Goal: Book appointment/travel/reservation

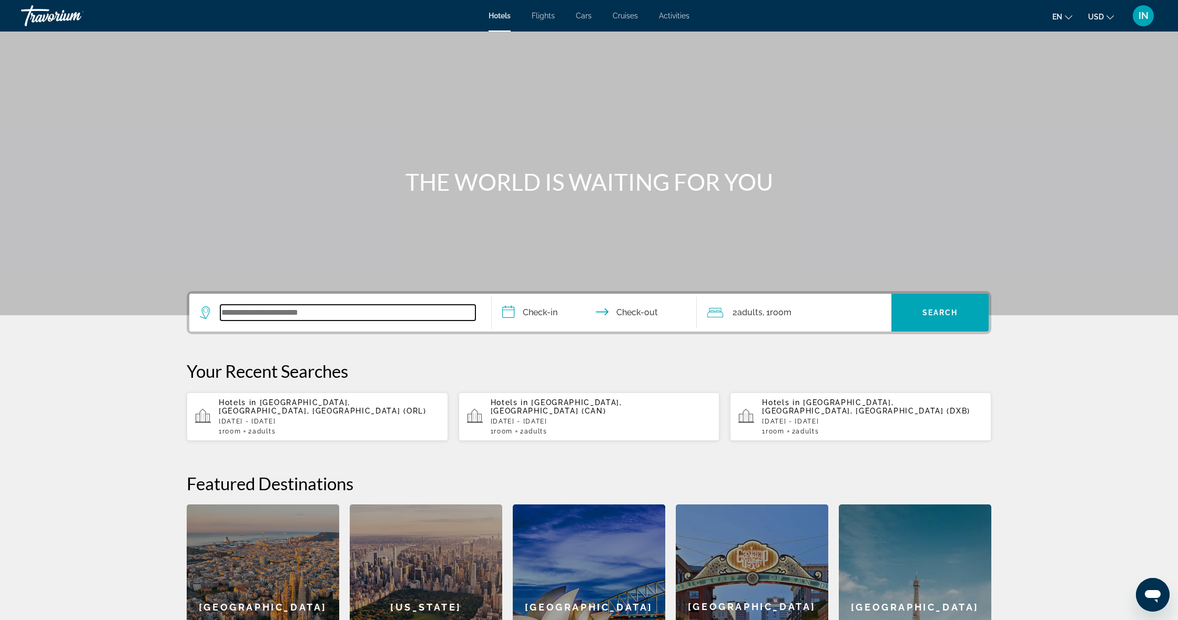
drag, startPoint x: 434, startPoint y: 2, endPoint x: 319, endPoint y: 310, distance: 329.4
click at [319, 310] on input "Search widget" at bounding box center [347, 313] width 255 height 16
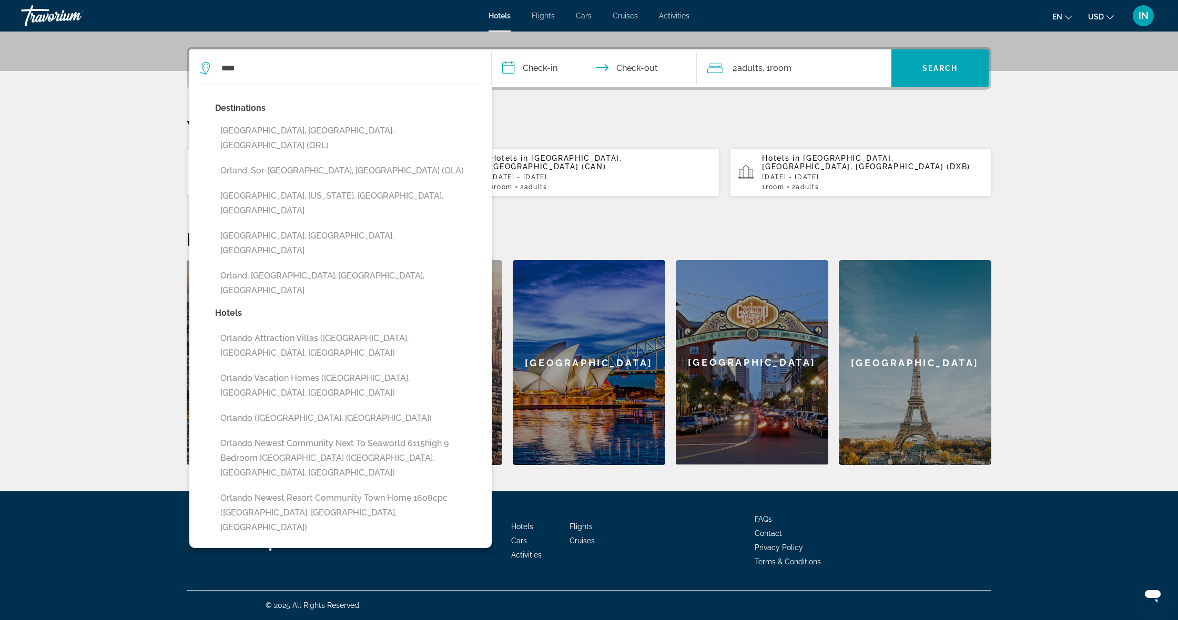
click at [249, 127] on button "[GEOGRAPHIC_DATA], [GEOGRAPHIC_DATA], [GEOGRAPHIC_DATA] (ORL)" at bounding box center [348, 138] width 266 height 35
type input "**********"
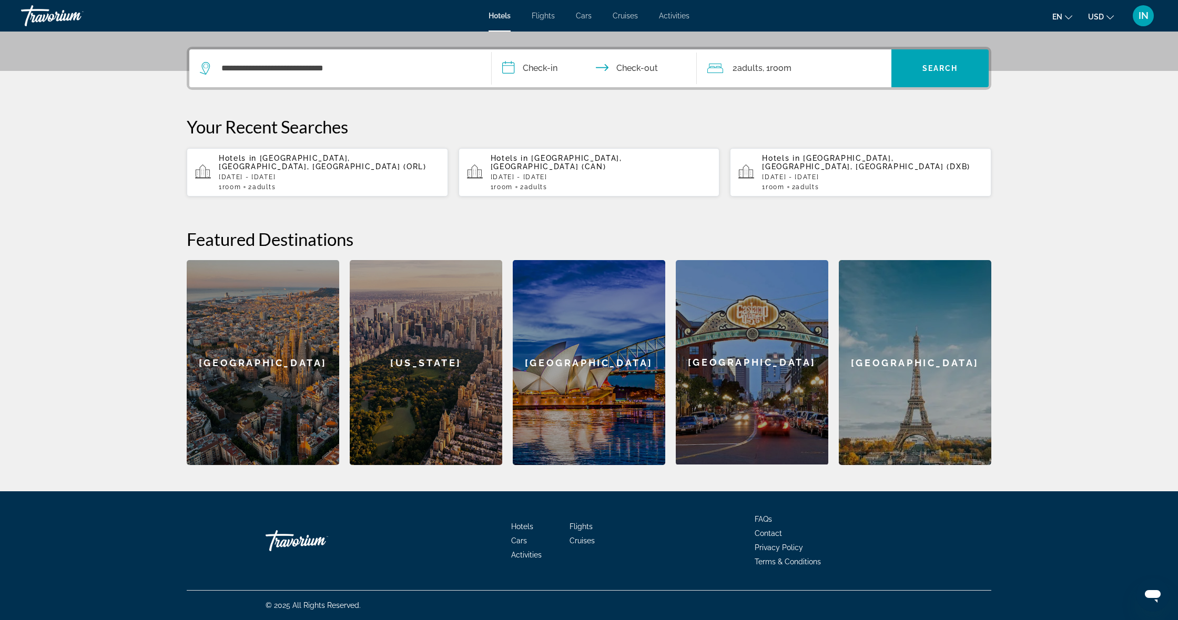
click at [506, 67] on input "**********" at bounding box center [596, 69] width 209 height 41
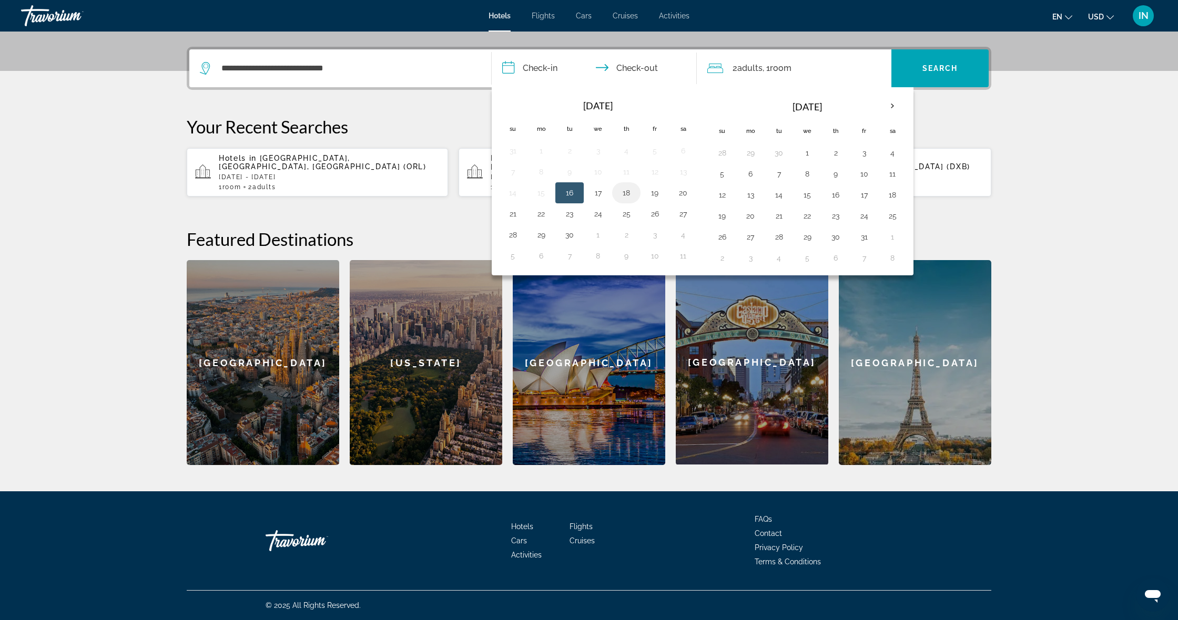
scroll to position [245, 0]
click at [600, 214] on button "24" at bounding box center [597, 214] width 17 height 15
click at [571, 236] on button "30" at bounding box center [569, 235] width 17 height 15
type input "**********"
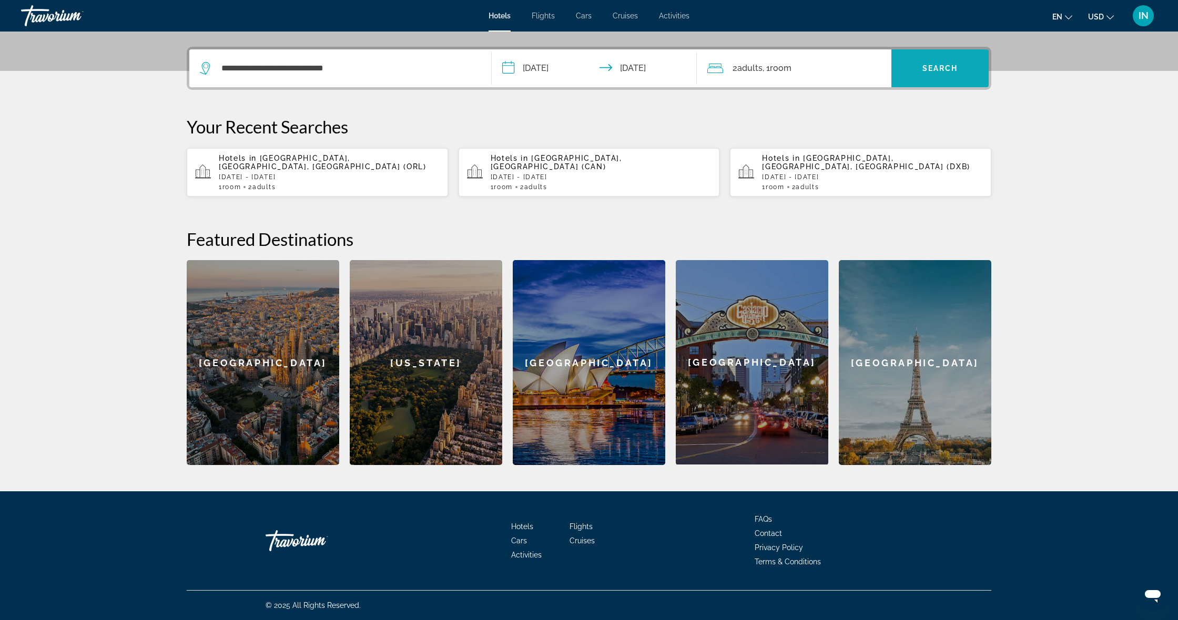
click at [912, 61] on span "Search widget" at bounding box center [939, 68] width 97 height 25
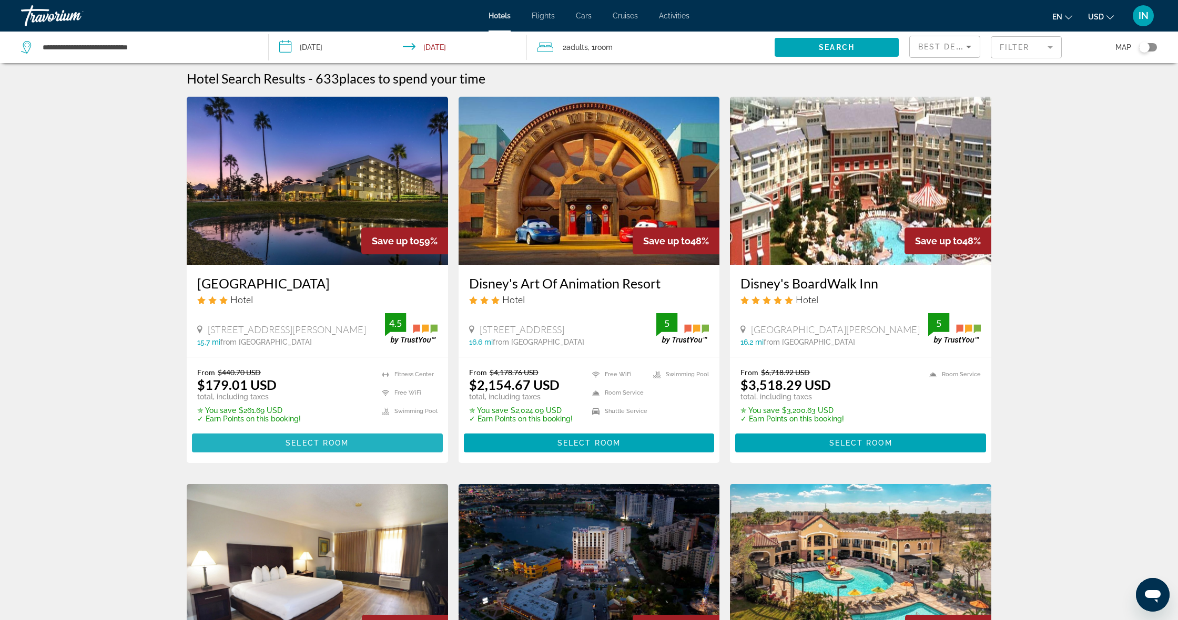
scroll to position [5, 1]
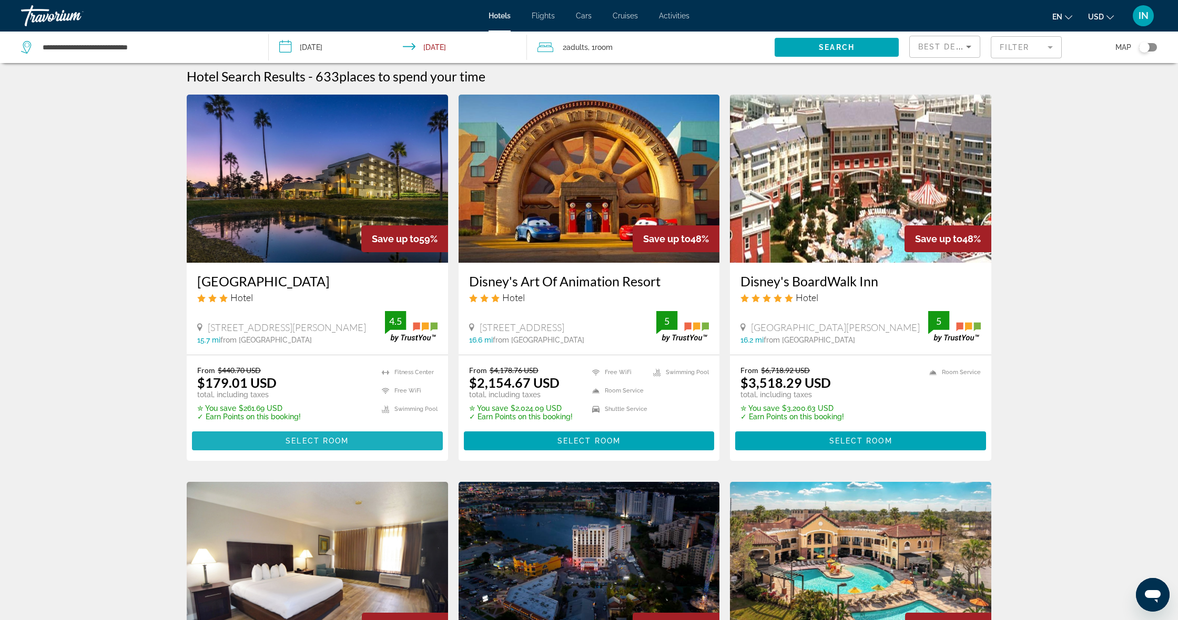
click at [301, 449] on span "Main content" at bounding box center [317, 440] width 251 height 25
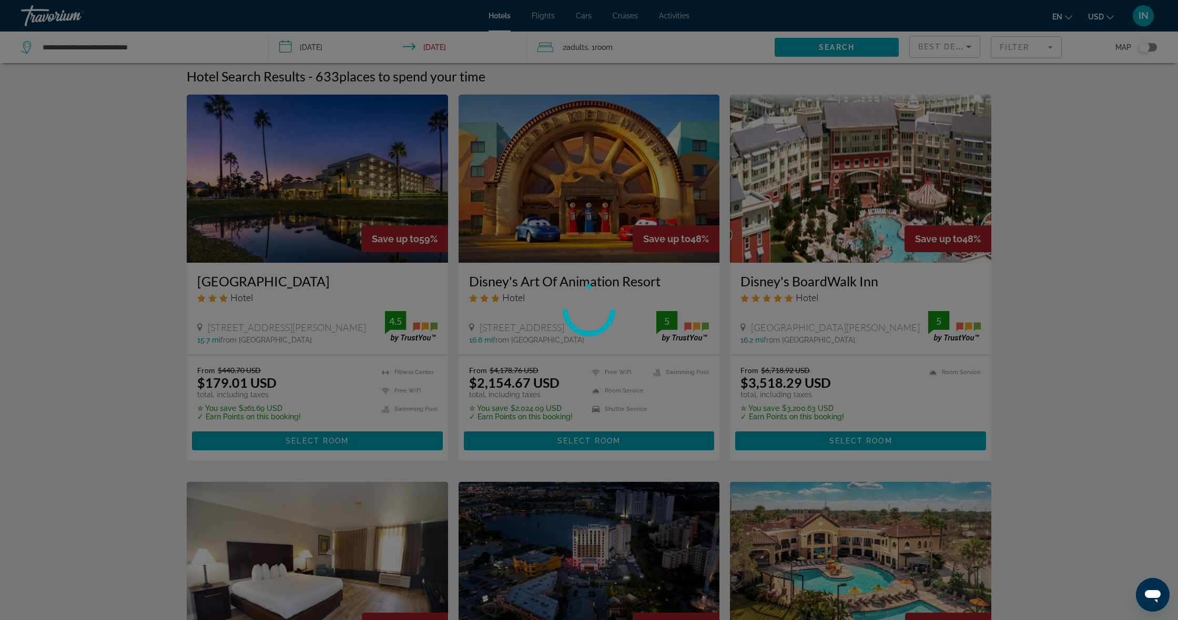
scroll to position [5, 0]
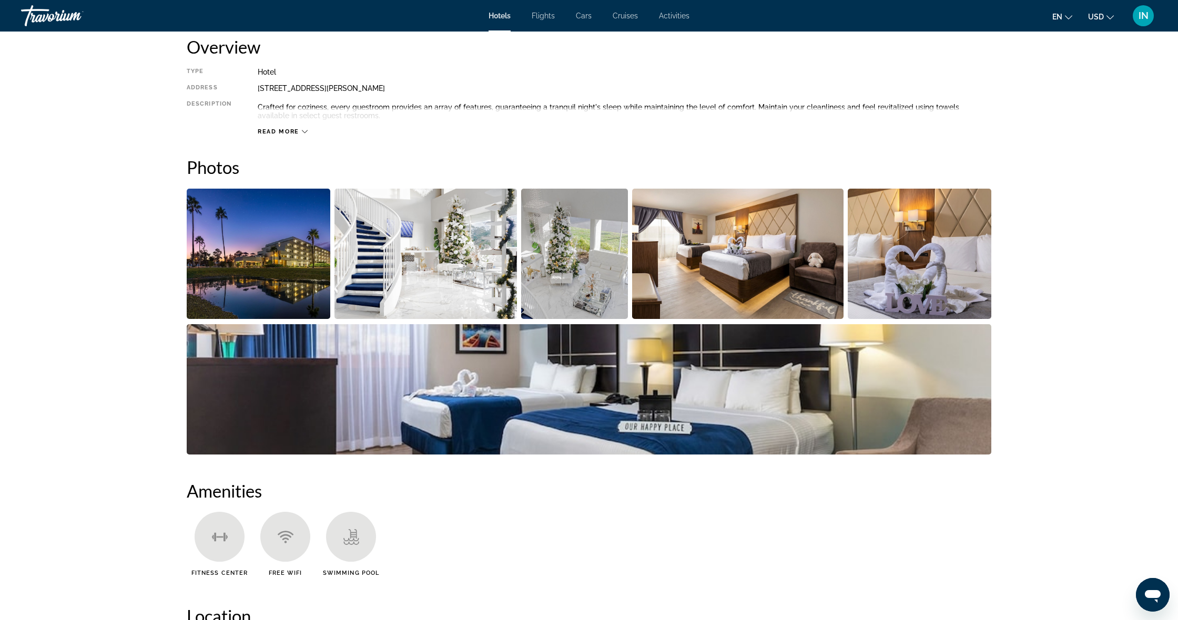
scroll to position [365, 0]
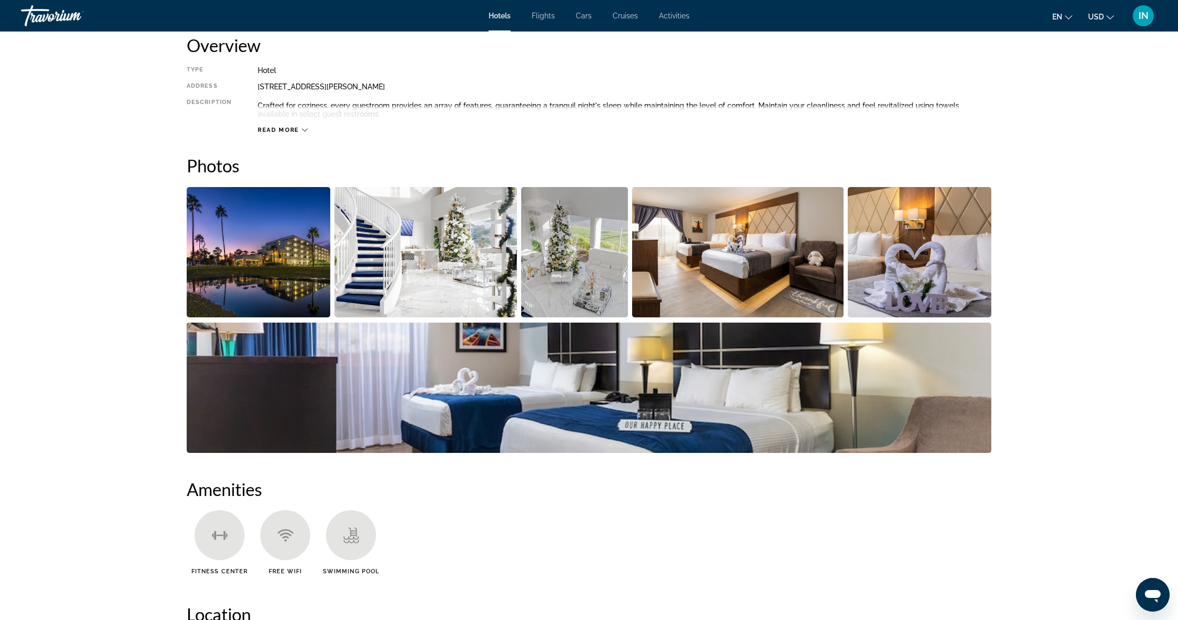
click at [392, 292] on img "Open full-screen image slider" at bounding box center [425, 252] width 183 height 130
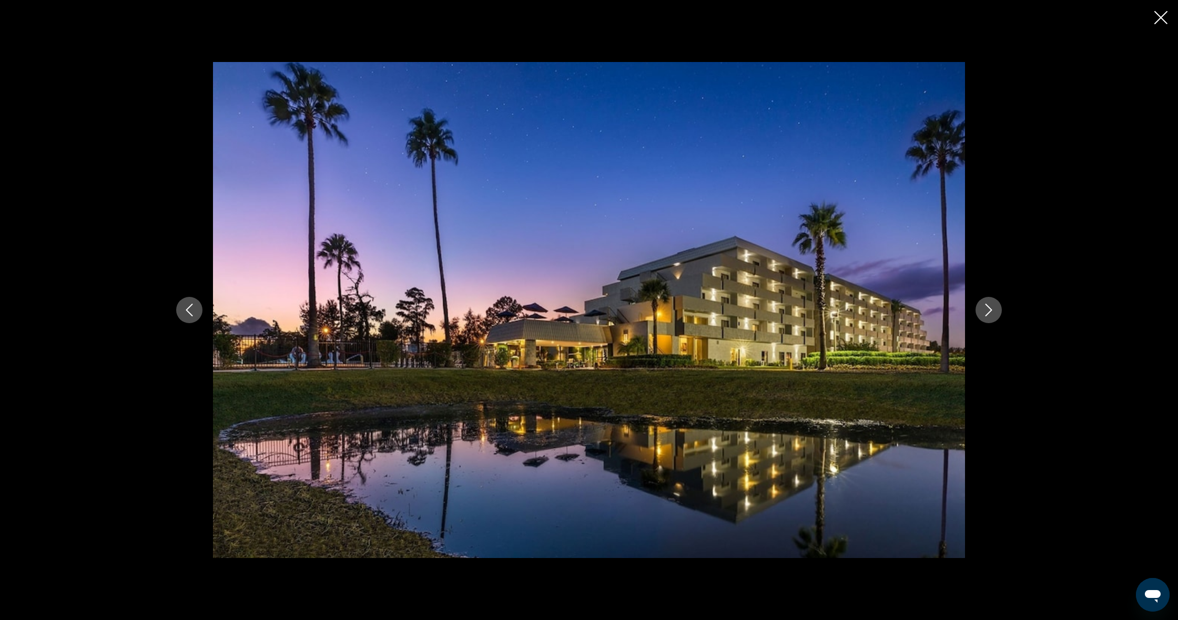
click at [939, 313] on icon "Next image" at bounding box center [988, 310] width 13 height 13
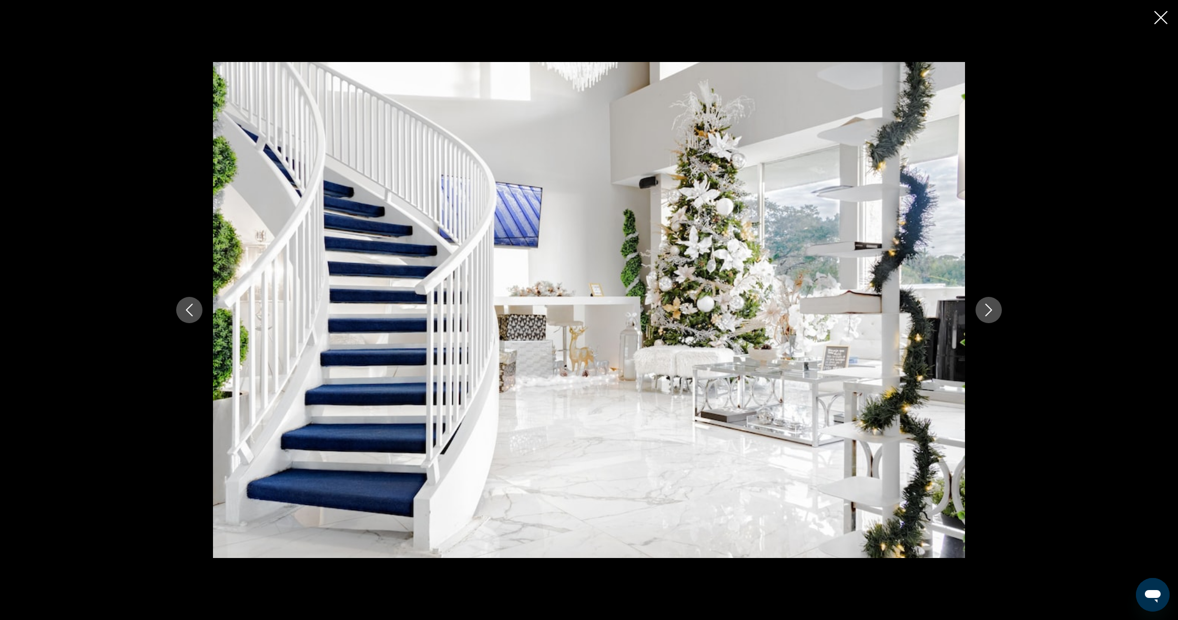
click at [939, 313] on icon "Next image" at bounding box center [988, 310] width 7 height 13
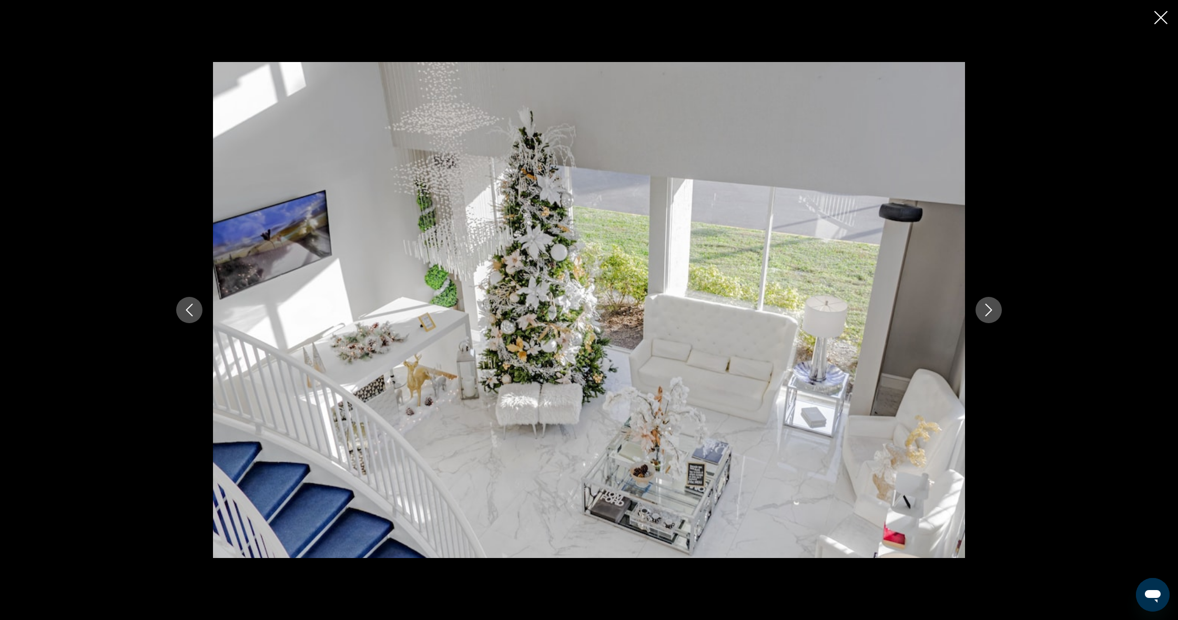
click at [939, 313] on icon "Next image" at bounding box center [988, 310] width 7 height 13
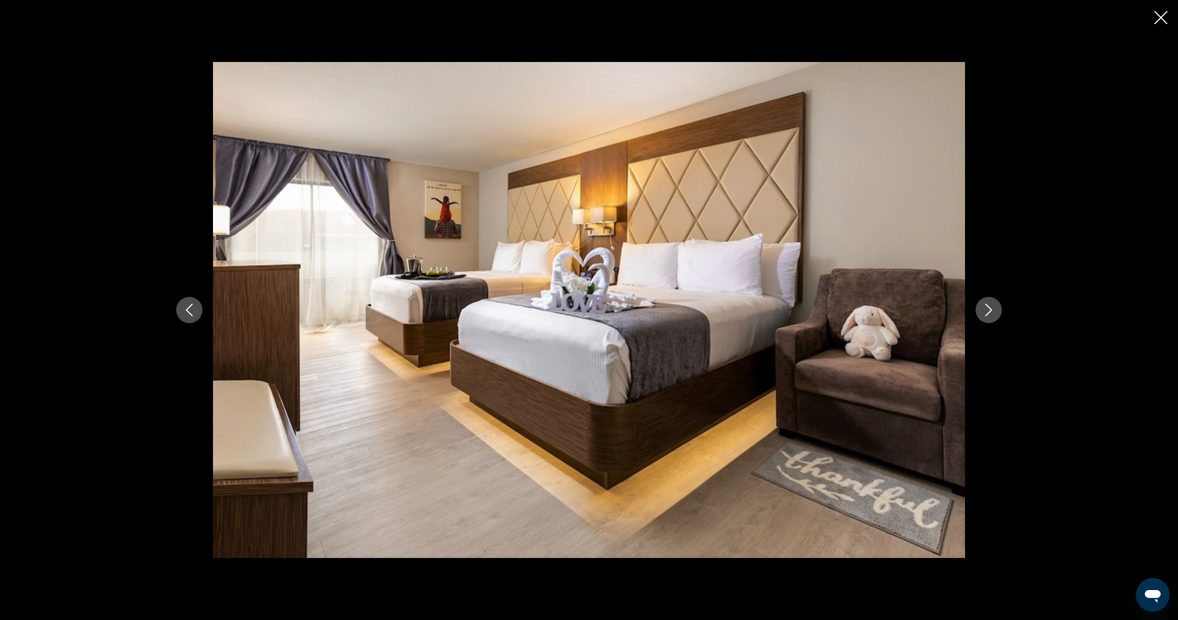
click at [939, 313] on icon "Next image" at bounding box center [988, 310] width 7 height 13
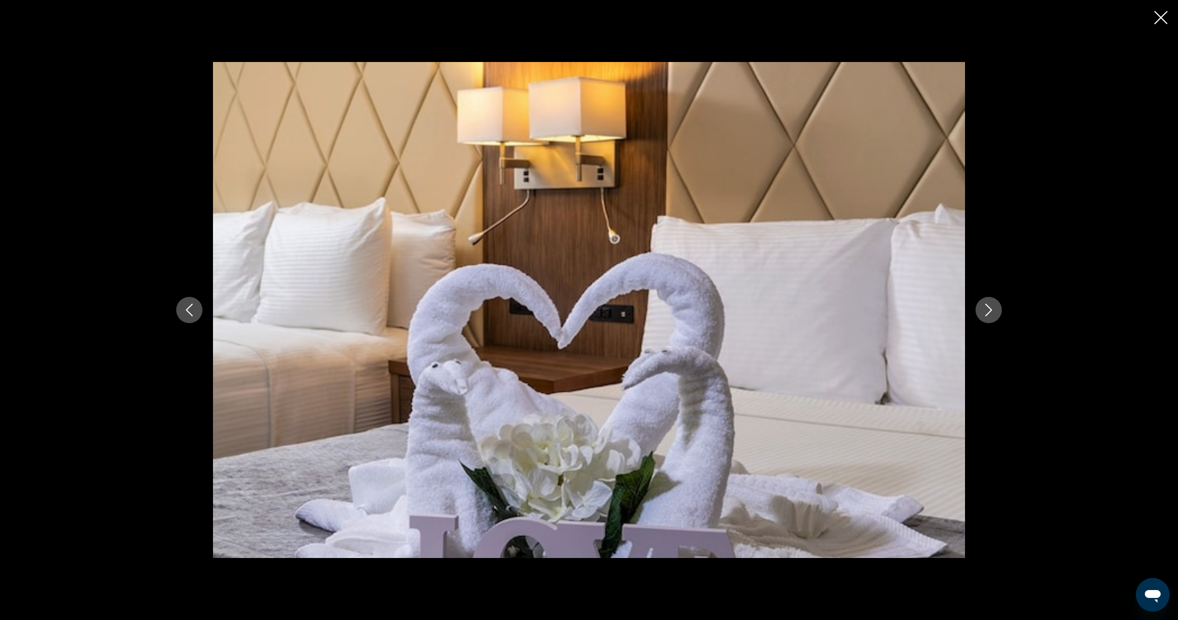
click at [939, 313] on icon "Next image" at bounding box center [988, 310] width 7 height 13
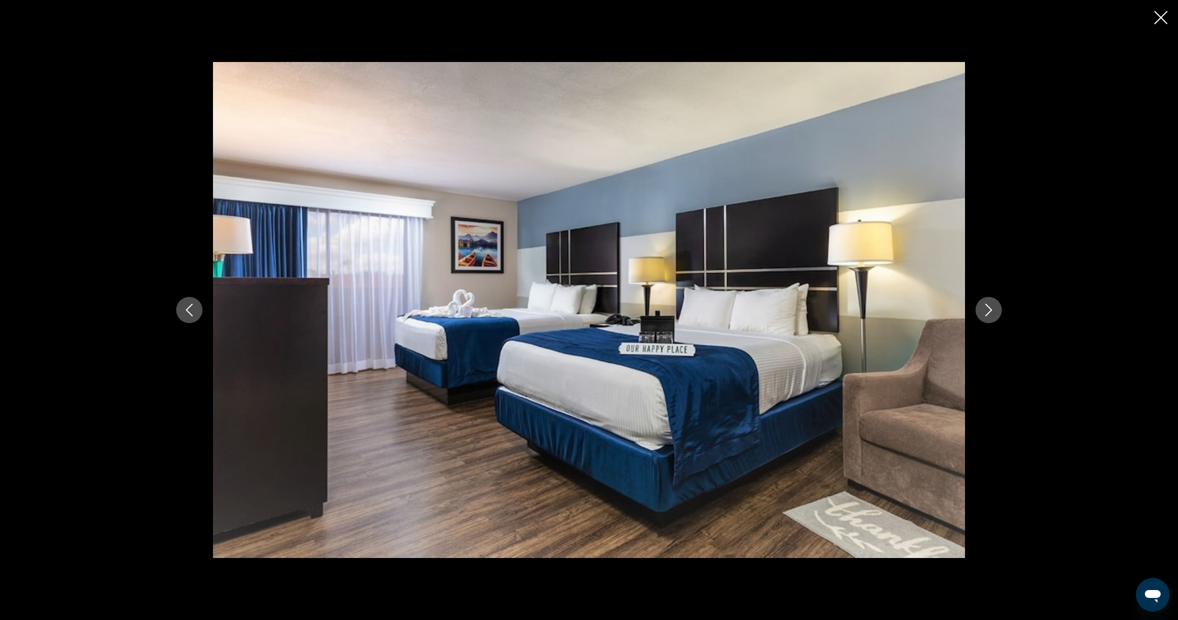
click at [939, 313] on icon "Next image" at bounding box center [988, 310] width 7 height 13
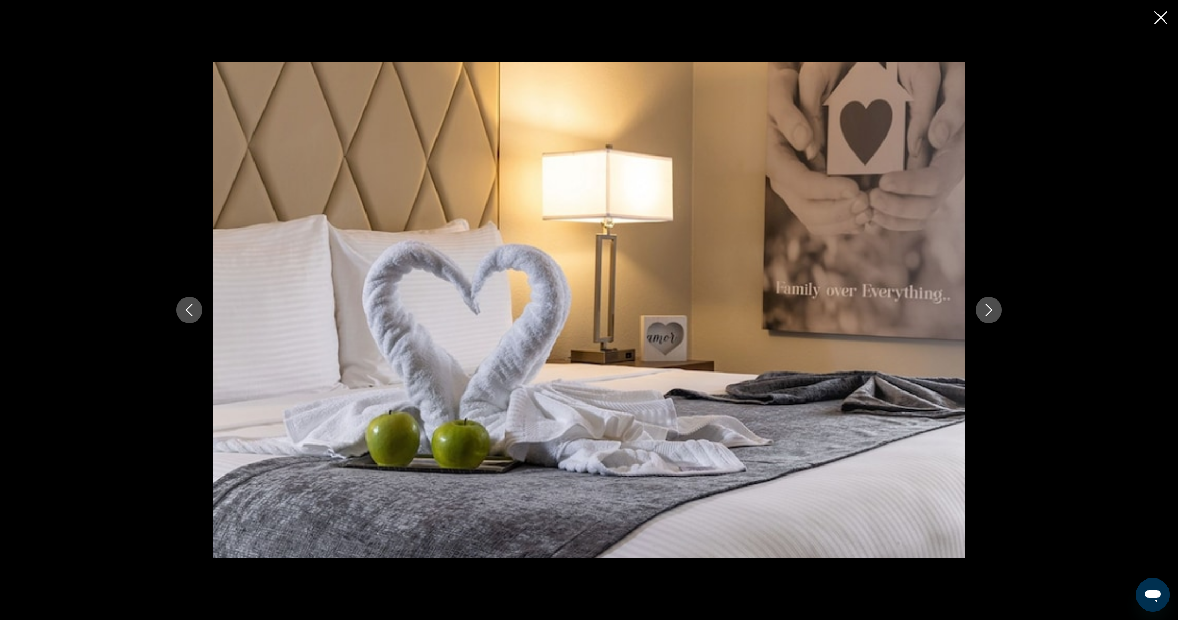
click at [939, 313] on icon "Next image" at bounding box center [988, 310] width 7 height 13
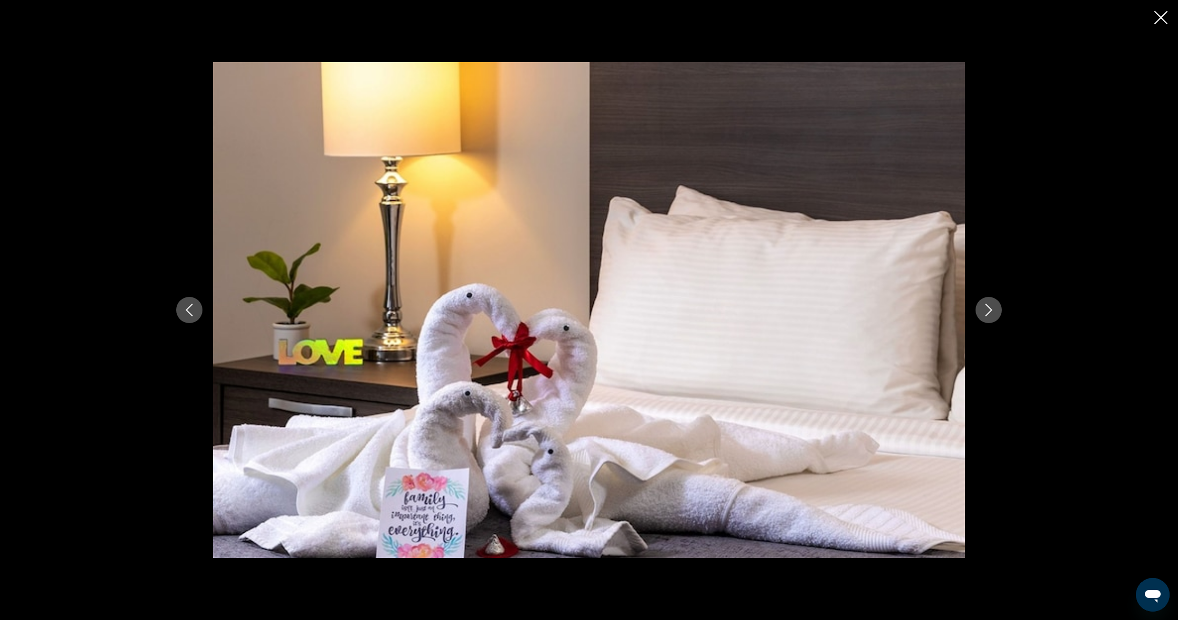
click at [939, 313] on icon "Next image" at bounding box center [988, 310] width 13 height 13
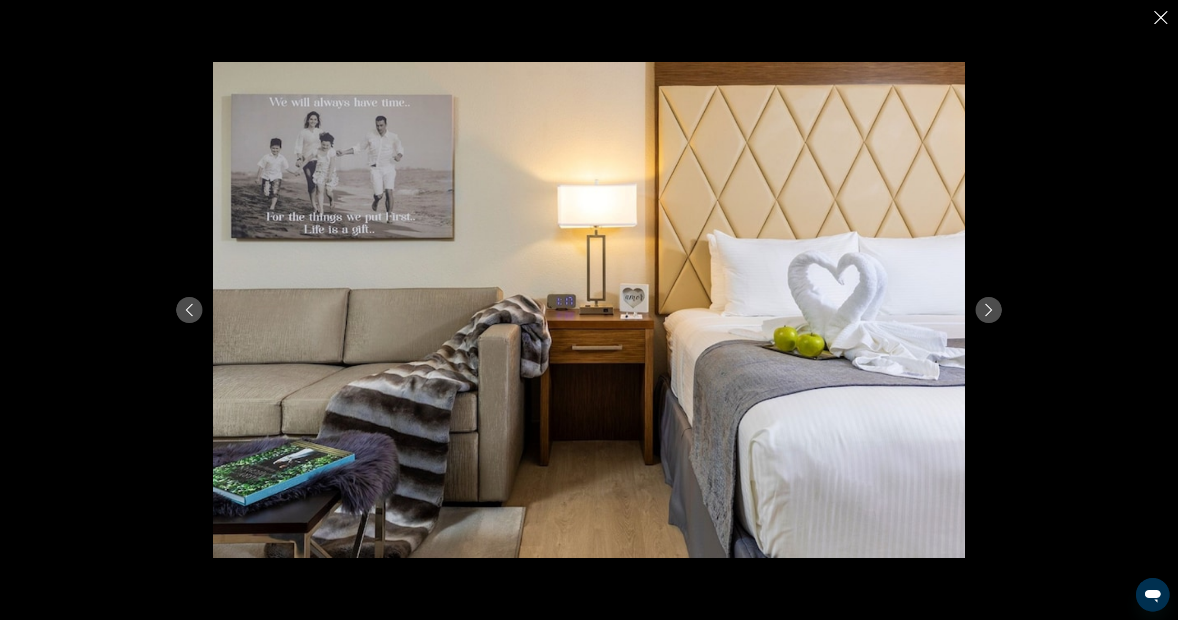
scroll to position [344, 0]
click at [939, 17] on icon "Close slideshow" at bounding box center [1160, 17] width 13 height 13
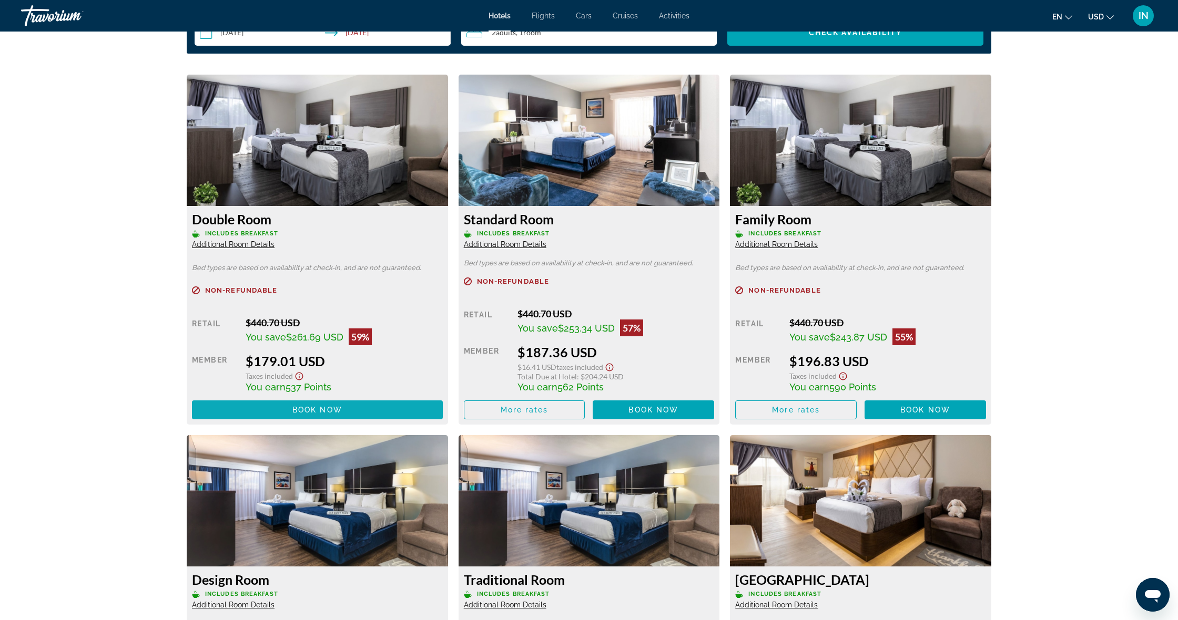
scroll to position [1362, 1]
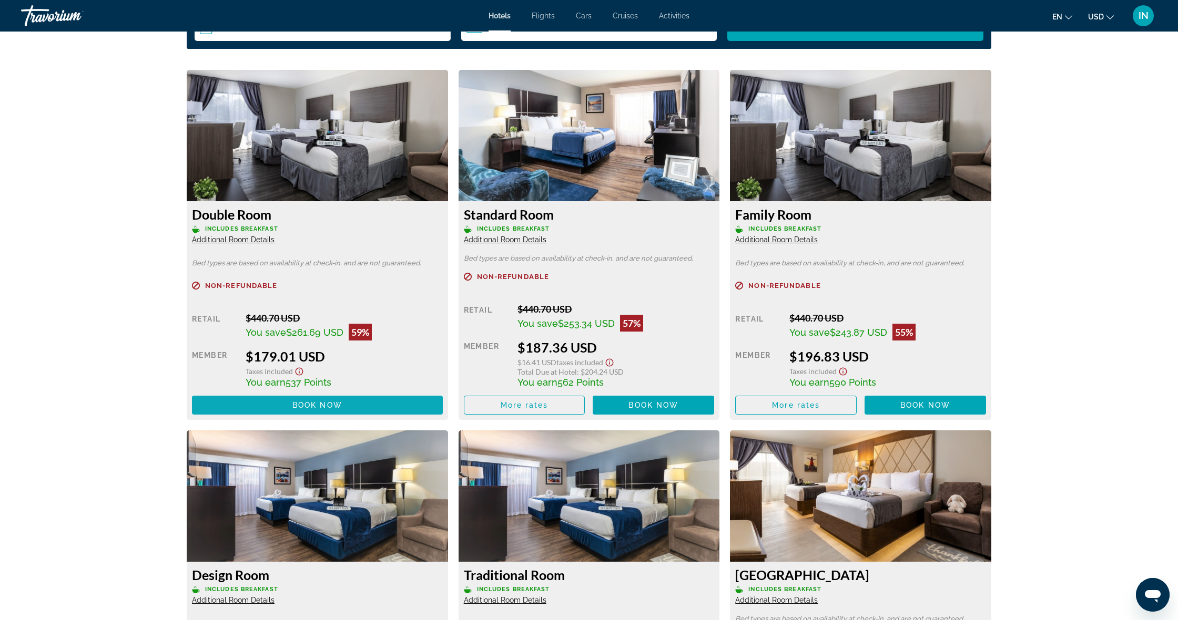
click at [303, 414] on button "Book now No longer available" at bounding box center [317, 405] width 251 height 19
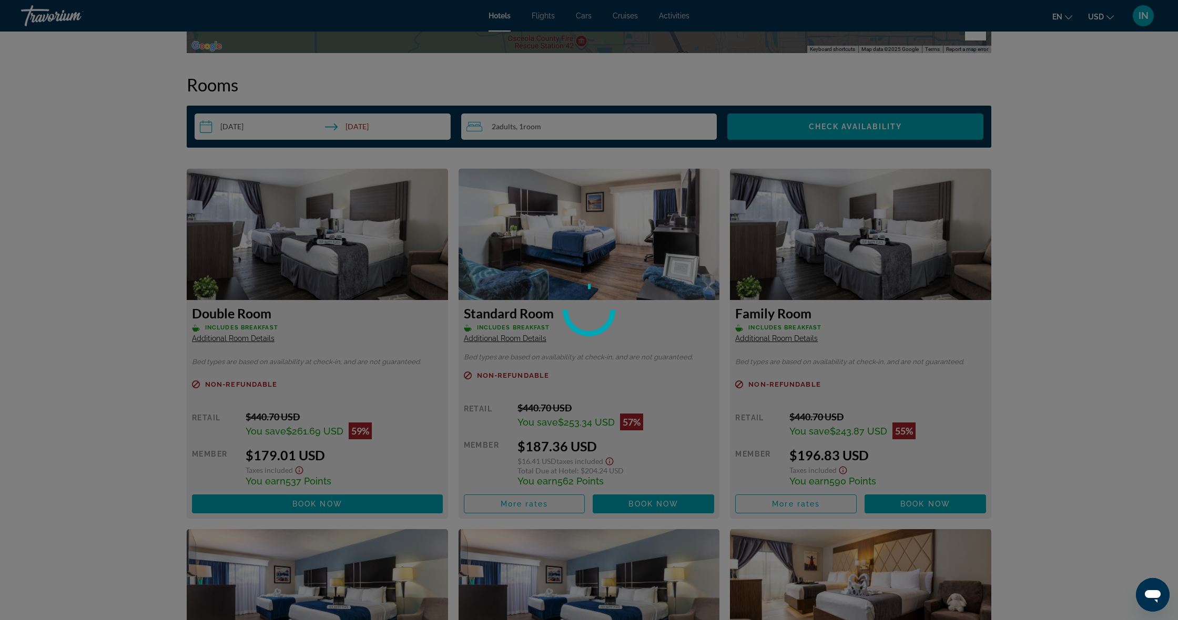
scroll to position [1264, 0]
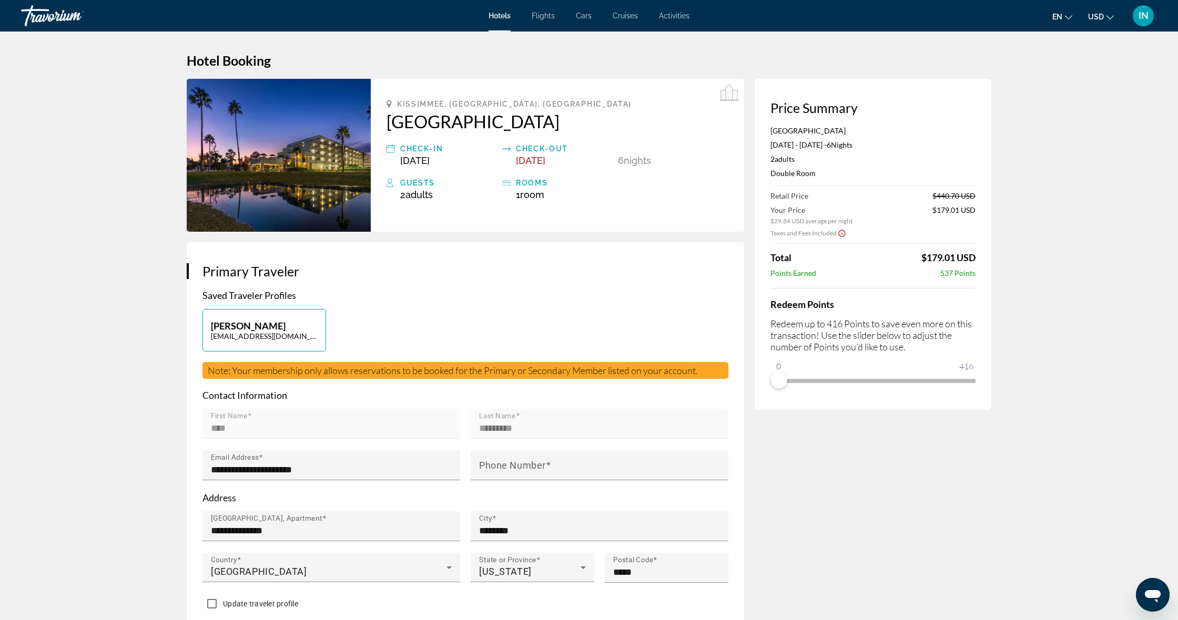
drag, startPoint x: 386, startPoint y: 100, endPoint x: 578, endPoint y: 128, distance: 193.9
click at [578, 128] on div "[GEOGRAPHIC_DATA], [GEOGRAPHIC_DATA], [GEOGRAPHIC_DATA] Check-in [DATE] Check-o…" at bounding box center [557, 155] width 373 height 153
copy div "[GEOGRAPHIC_DATA], [GEOGRAPHIC_DATA], [GEOGRAPHIC_DATA]"
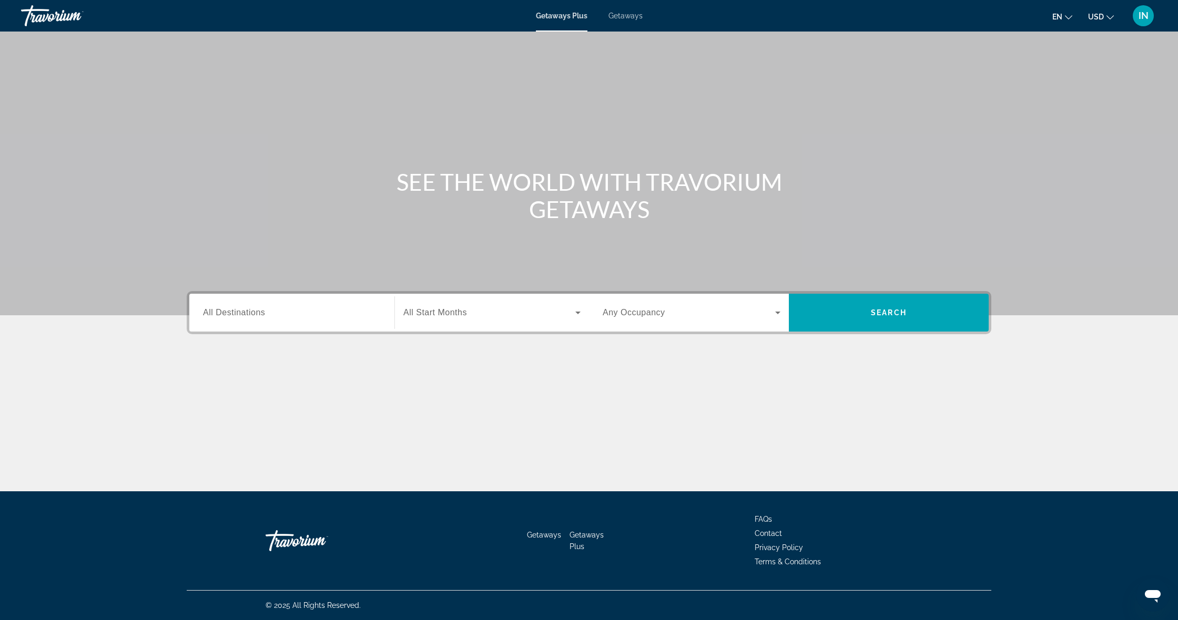
click at [621, 17] on span "Getaways" at bounding box center [625, 16] width 34 height 8
click at [252, 308] on span "All Destinations" at bounding box center [234, 312] width 62 height 9
click at [252, 308] on input "Destination All Destinations" at bounding box center [292, 313] width 178 height 13
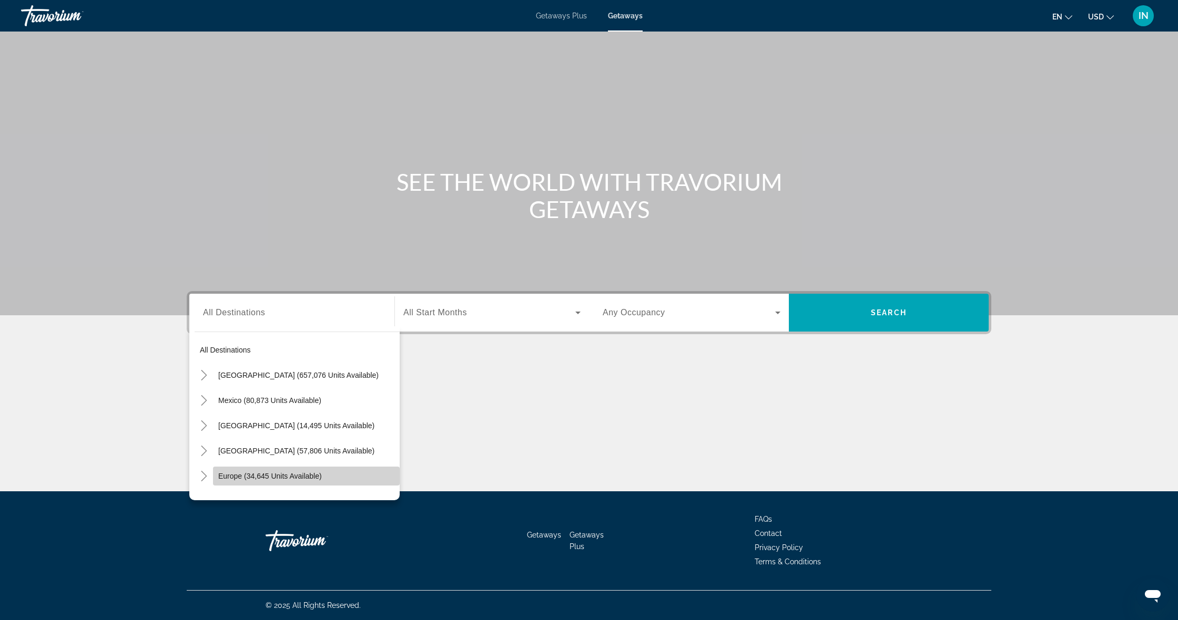
click at [254, 478] on span "Europe (34,645 units available)" at bounding box center [270, 476] width 104 height 8
type input "**********"
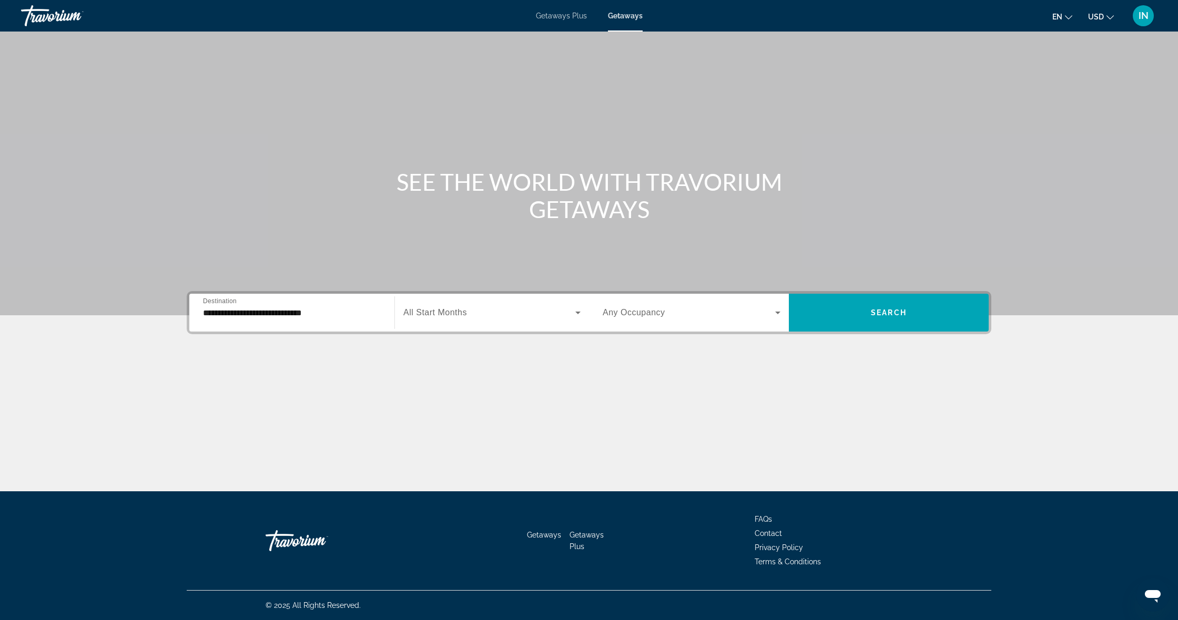
click at [461, 309] on span "All Start Months" at bounding box center [435, 312] width 64 height 9
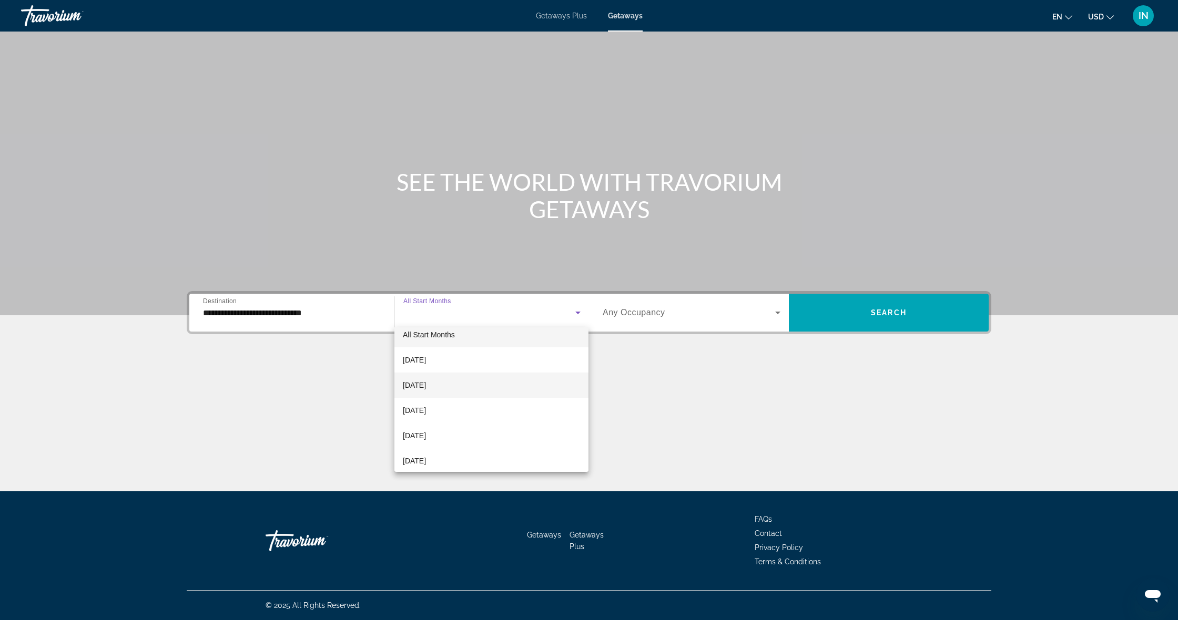
scroll to position [12, 0]
click at [444, 393] on mat-option "October 2025" at bounding box center [491, 382] width 194 height 25
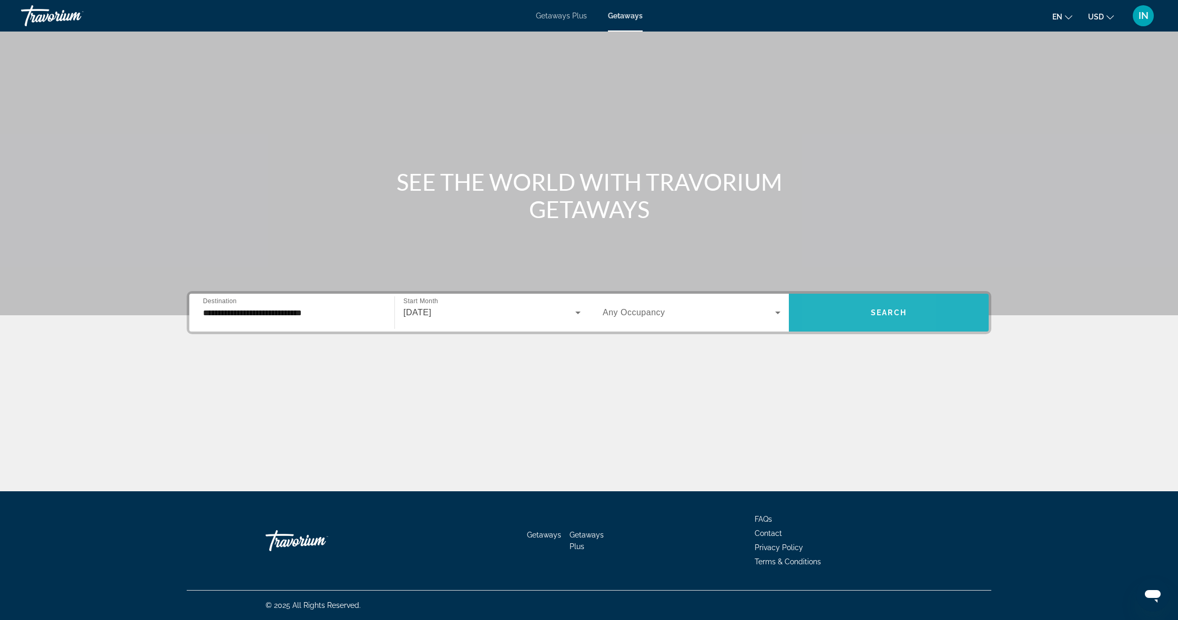
click at [830, 294] on span "Search widget" at bounding box center [889, 313] width 200 height 38
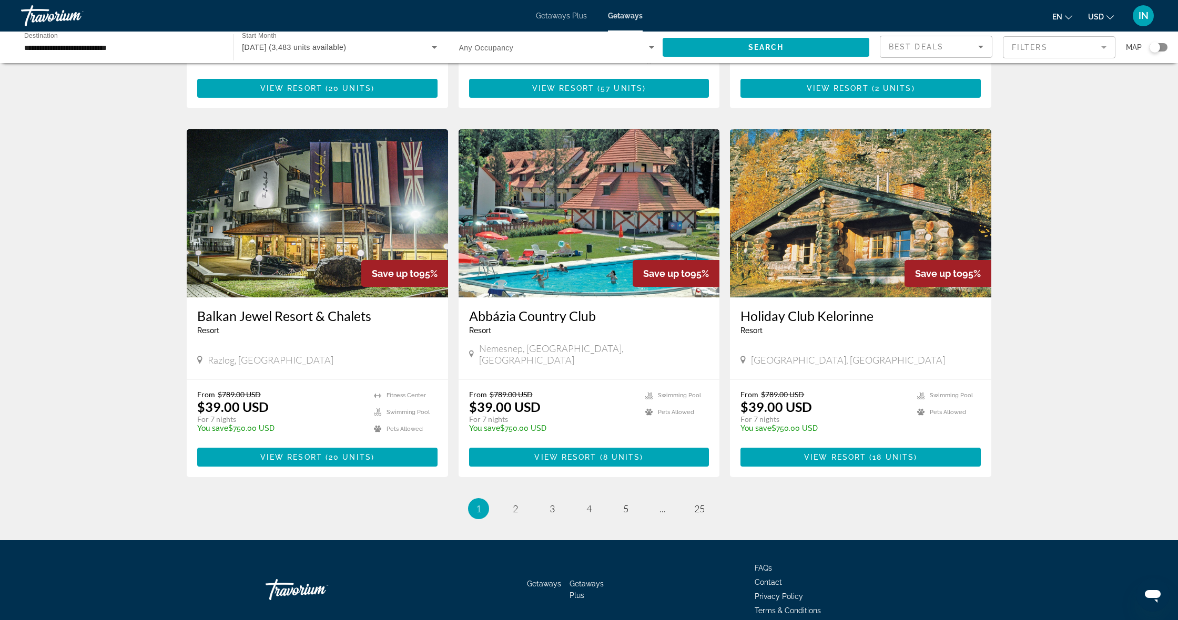
scroll to position [1075, 0]
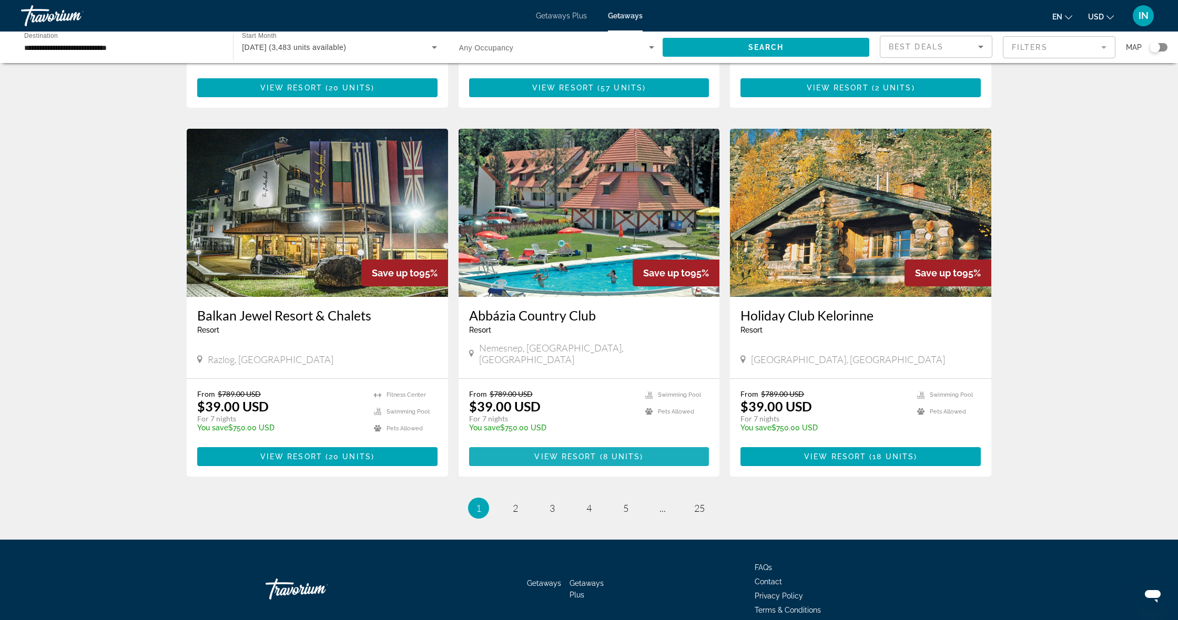
click at [574, 453] on span "View Resort" at bounding box center [565, 457] width 62 height 8
